Goal: Information Seeking & Learning: Learn about a topic

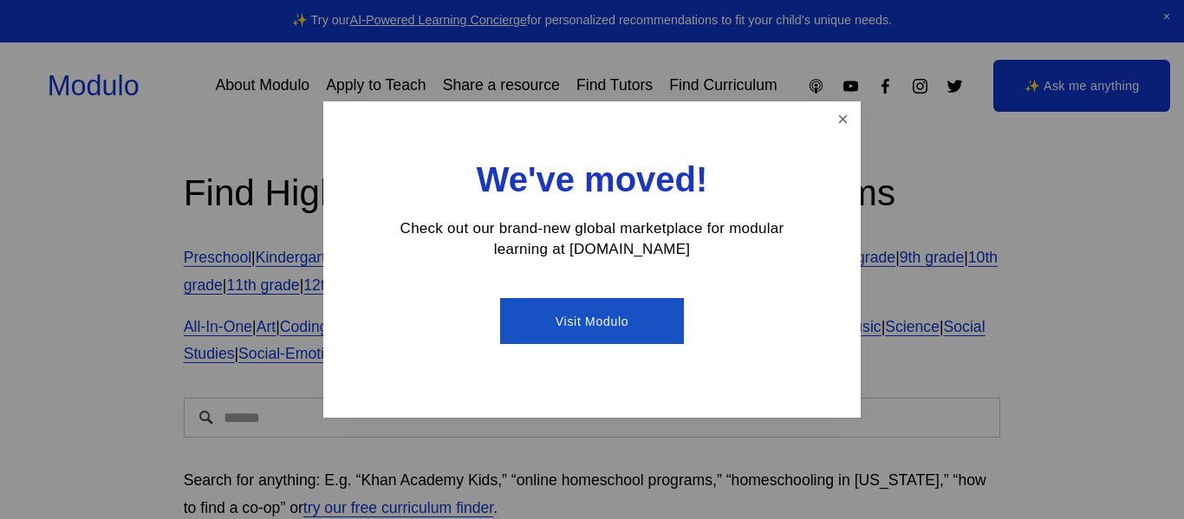
click at [108, 170] on div at bounding box center [592, 259] width 1184 height 519
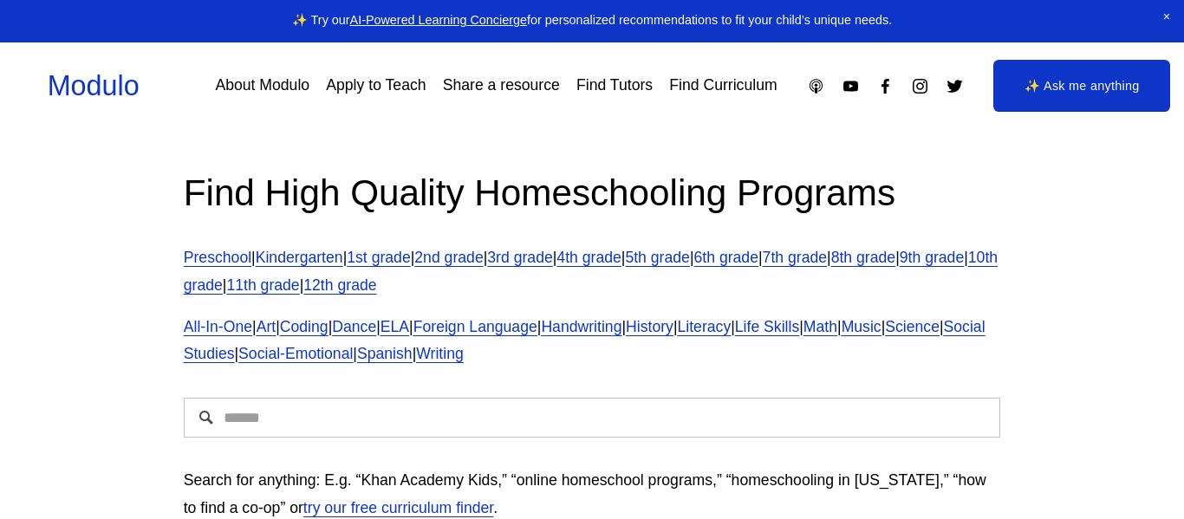
click at [962, 167] on div "Find High Quality Homeschooling Programs Preschool | Kindergarten | 1st grade |…" at bounding box center [592, 353] width 1184 height 447
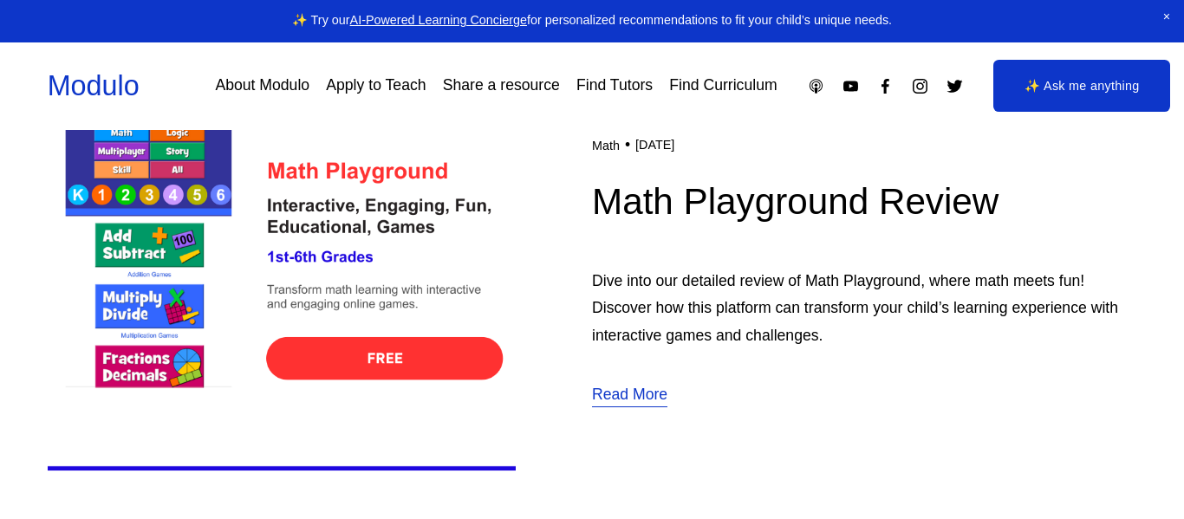
scroll to position [590, 0]
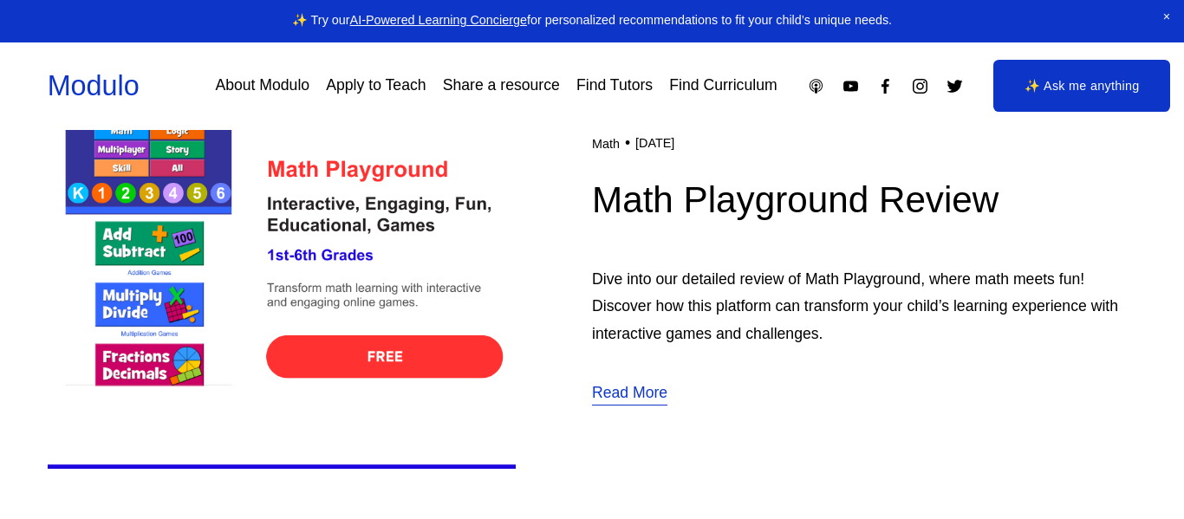
click at [153, 173] on img at bounding box center [282, 268] width 468 height 469
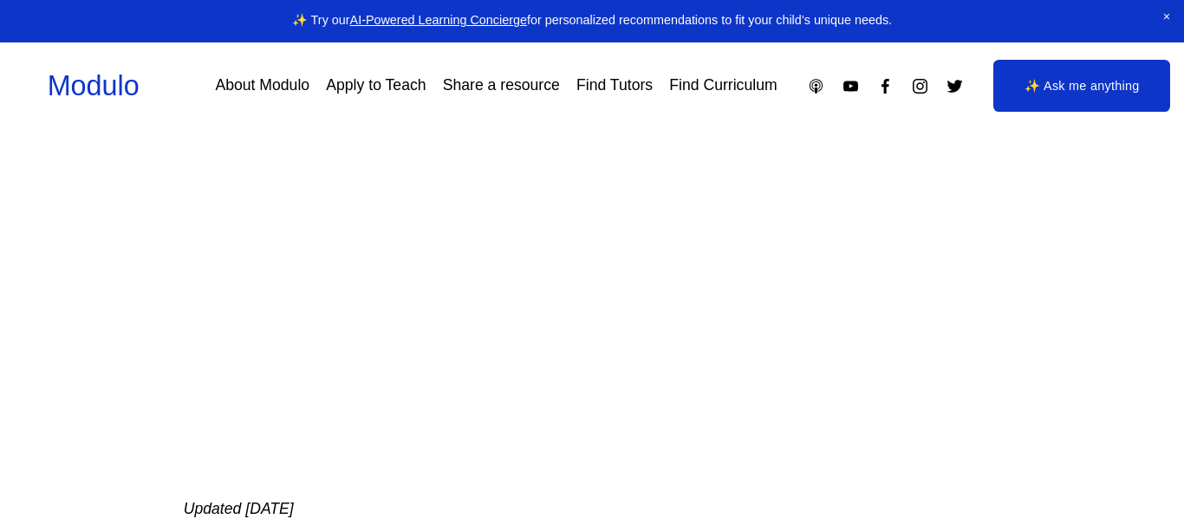
scroll to position [312, 0]
